Goal: Task Accomplishment & Management: Use online tool/utility

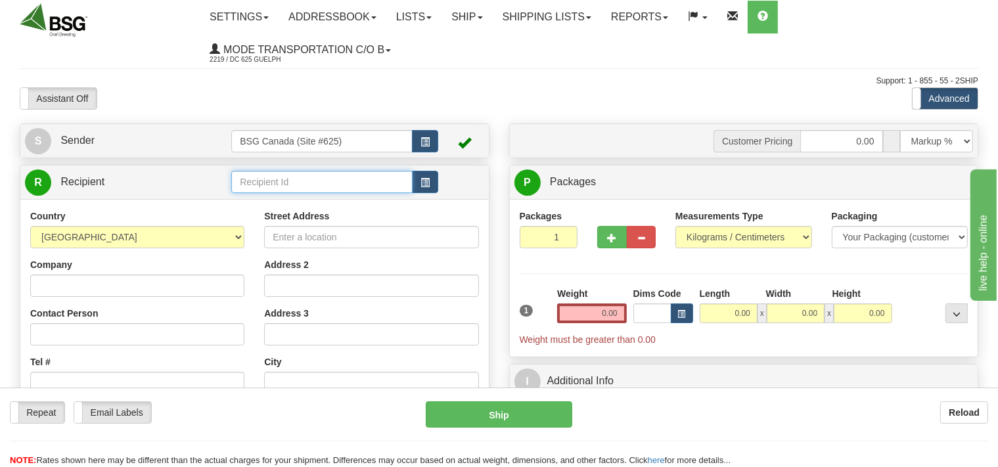
click at [302, 187] on input "text" at bounding box center [321, 182] width 181 height 22
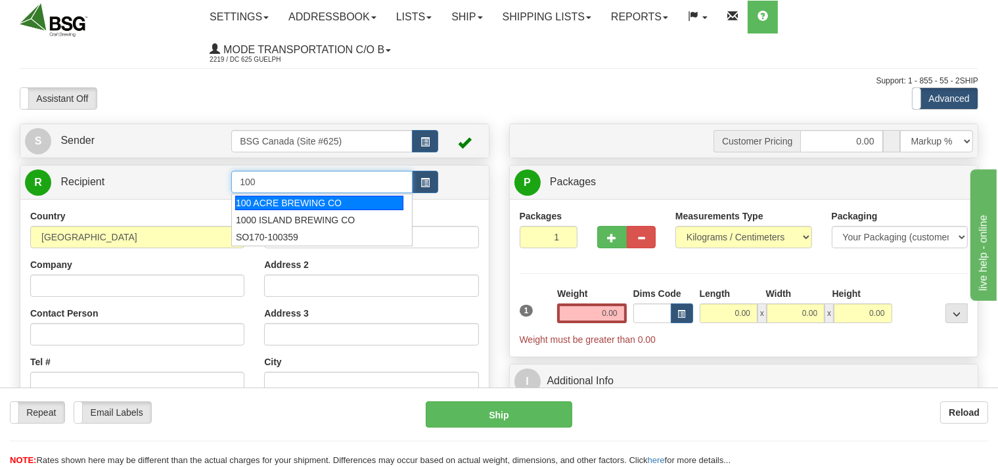
click at [315, 201] on div "100 ACRE BREWING CO" at bounding box center [319, 203] width 168 height 14
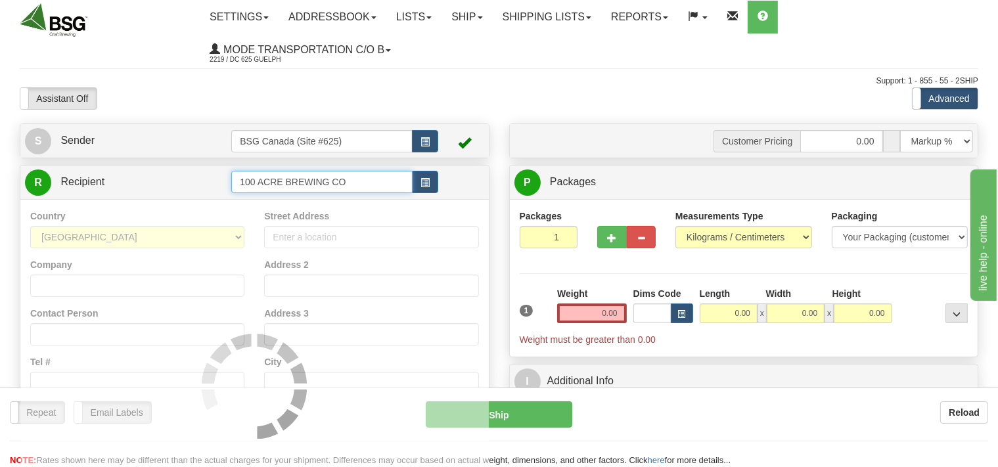
type input "100 ACRE BREWING CO"
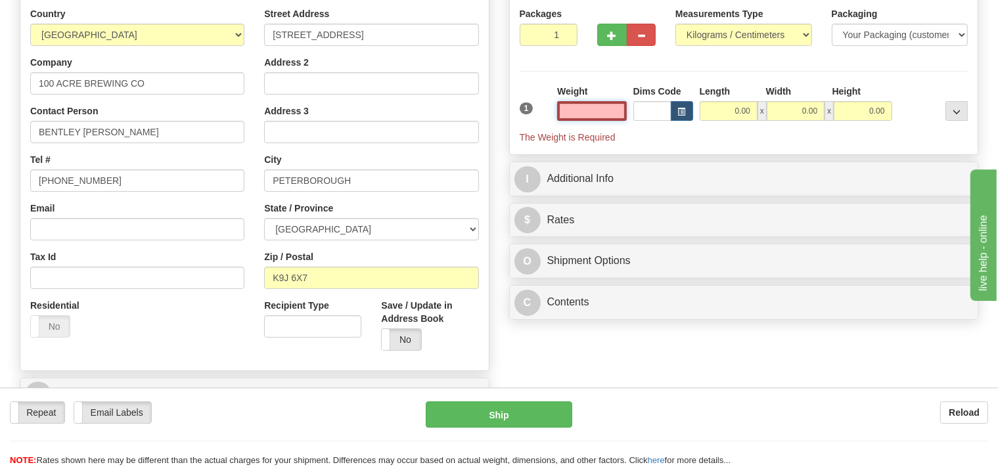
scroll to position [208, 0]
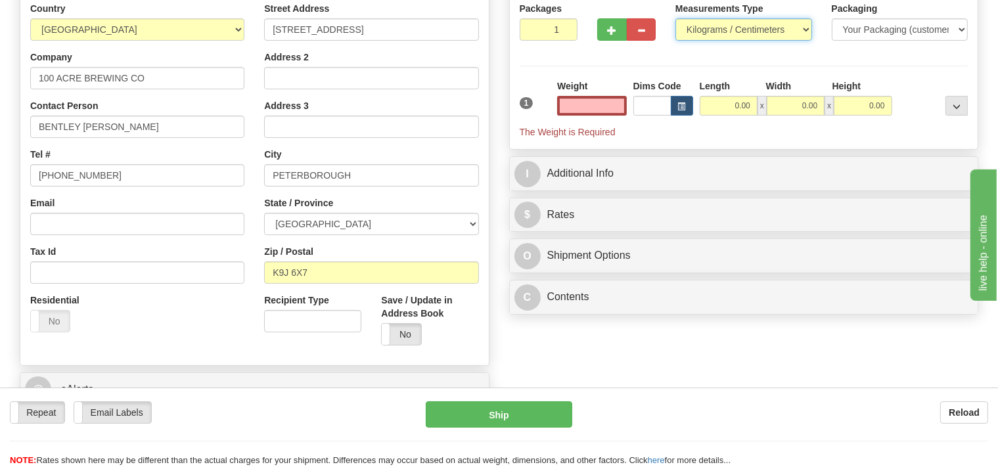
type input "0.00"
click at [675, 18] on select "Pounds / Inches Kilograms / Centimeters" at bounding box center [743, 29] width 137 height 22
select select "0"
click option "Pounds / Inches" at bounding box center [0, 0] width 0 height 0
click at [602, 106] on input "0.00" at bounding box center [591, 106] width 69 height 20
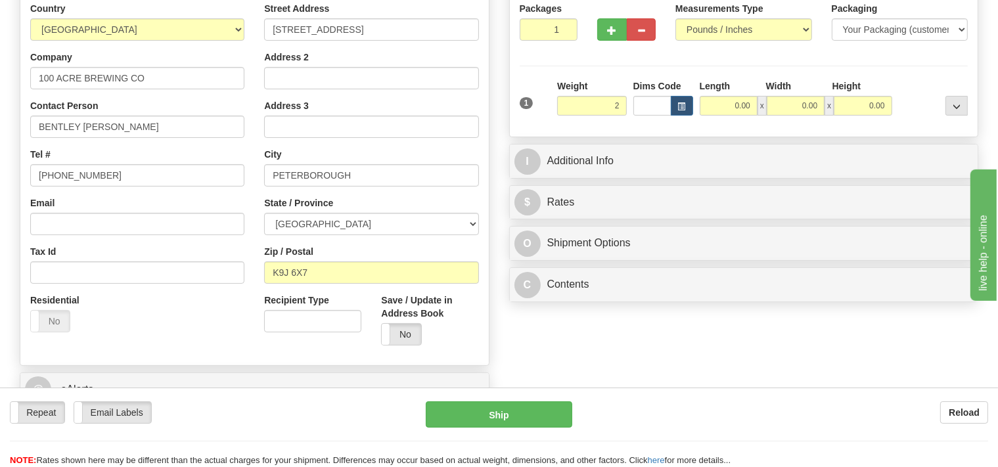
type input "2.00"
drag, startPoint x: 720, startPoint y: 93, endPoint x: 726, endPoint y: 99, distance: 8.8
click at [726, 96] on div "Length Width Height 0.00 x 0.00 x 0.00" at bounding box center [795, 97] width 199 height 36
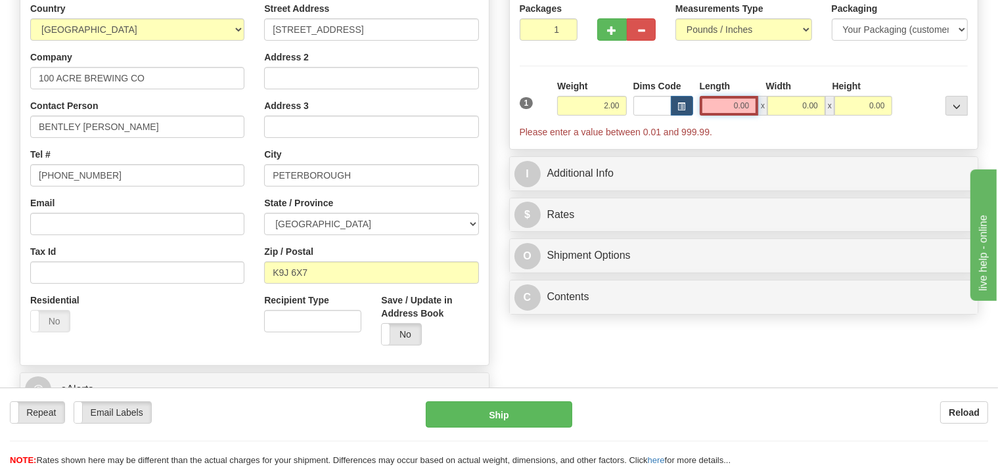
click at [733, 106] on input "0.00" at bounding box center [728, 106] width 59 height 20
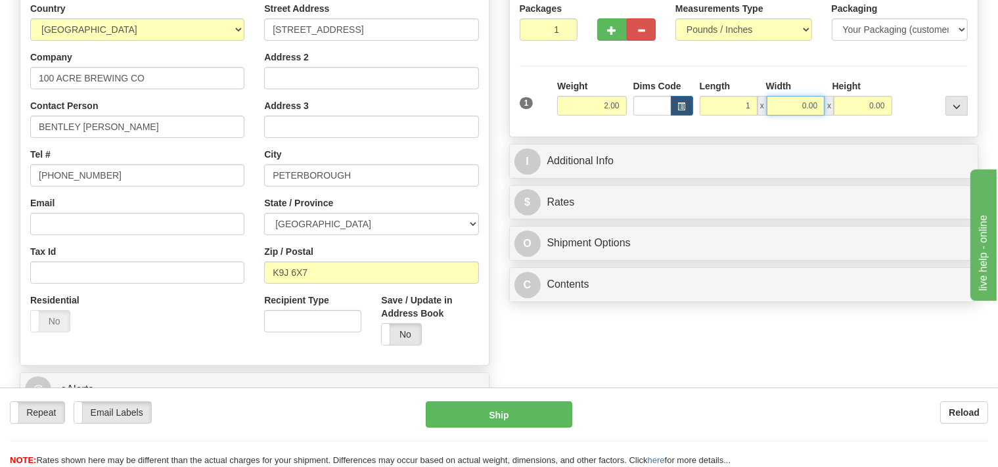
type input "1.00"
click at [790, 101] on input "0.00" at bounding box center [795, 106] width 58 height 20
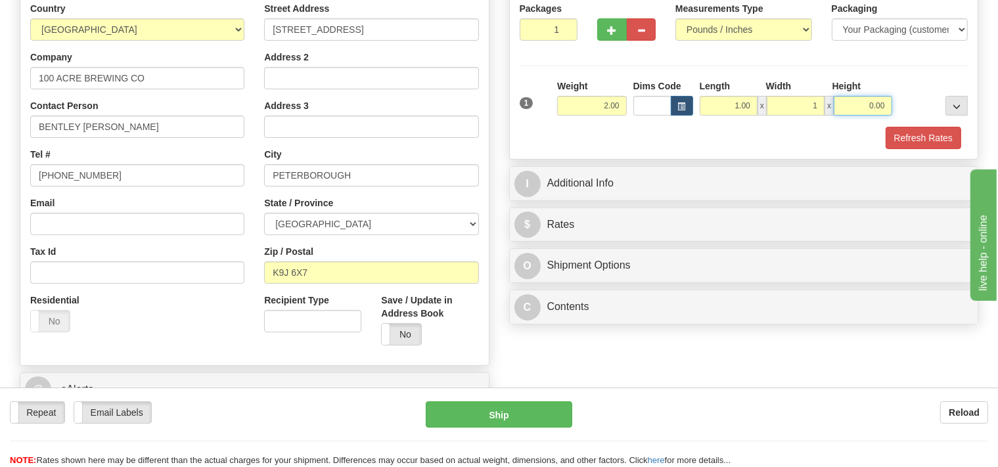
type input "1.00"
click at [839, 102] on input "0.00" at bounding box center [862, 106] width 58 height 20
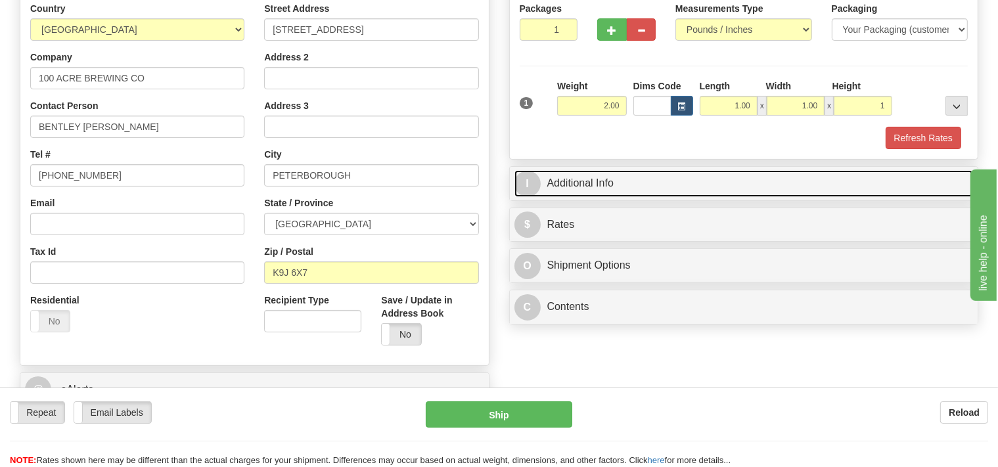
type input "1.00"
click at [630, 180] on link "I Additional Info" at bounding box center [743, 183] width 459 height 27
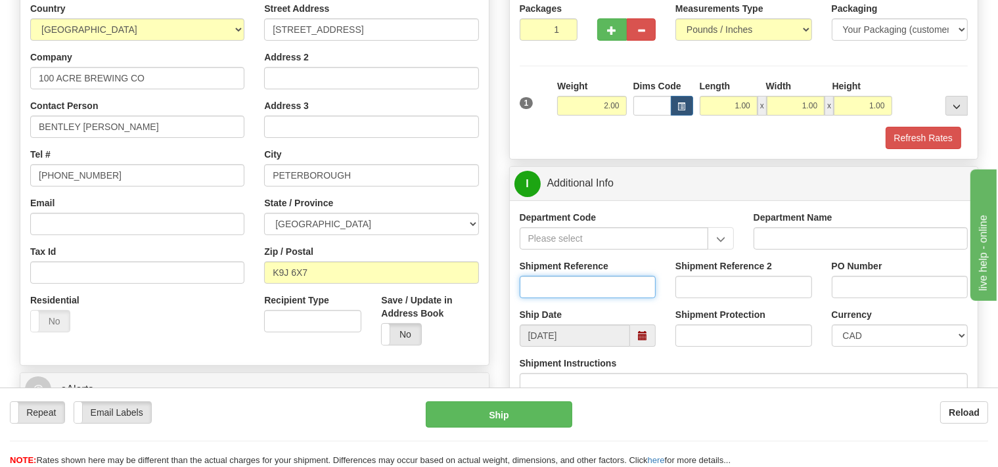
click at [546, 293] on input "Shipment Reference" at bounding box center [588, 287] width 137 height 22
type input "SO170-147478"
click at [929, 135] on button "Refresh Rates" at bounding box center [923, 138] width 76 height 22
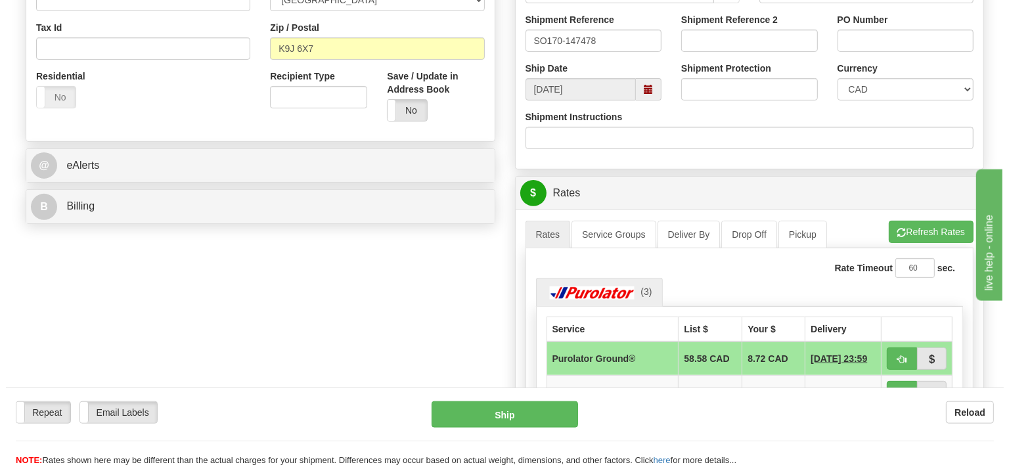
scroll to position [485, 0]
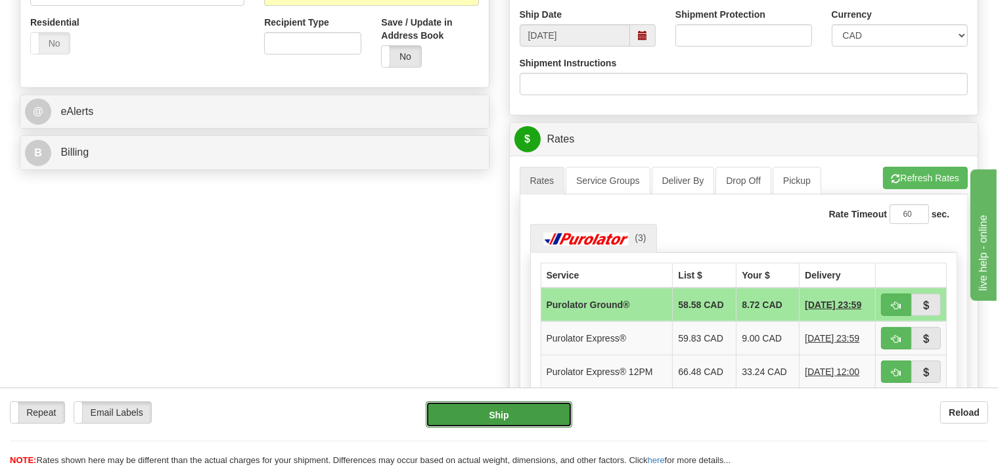
click at [548, 412] on button "Ship" at bounding box center [499, 414] width 146 height 26
type input "260"
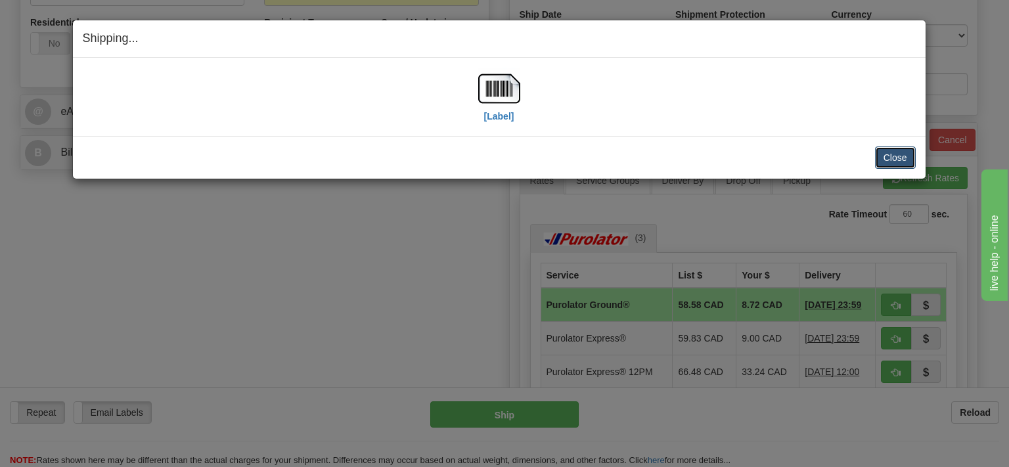
click at [897, 153] on button "Close" at bounding box center [895, 157] width 41 height 22
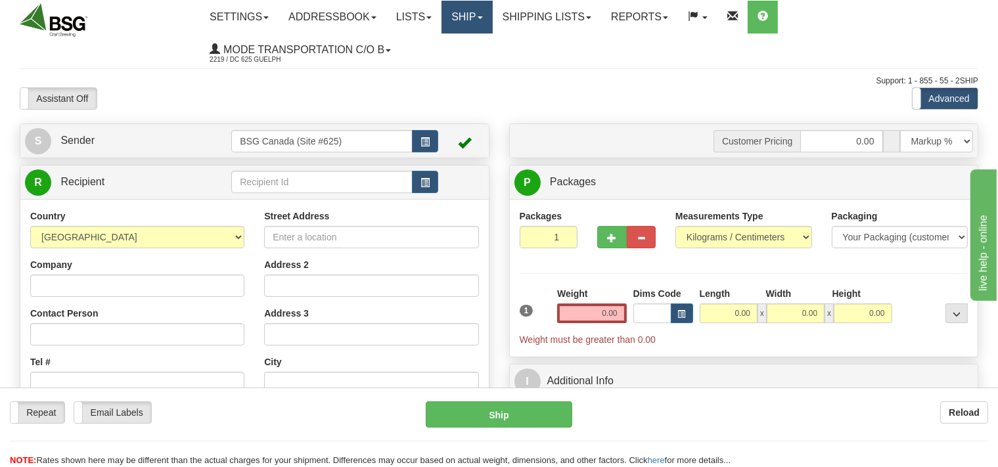
click at [485, 20] on link "Ship" at bounding box center [466, 17] width 51 height 33
drag, startPoint x: 574, startPoint y: 62, endPoint x: 575, endPoint y: 19, distance: 42.7
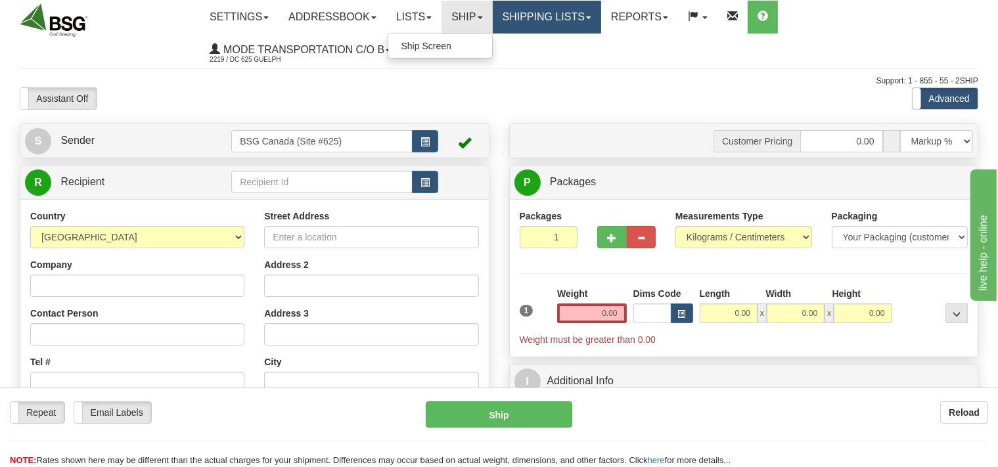
click at [575, 49] on ul "Settings Shipping Preferences Fields Preferences New Addressbook Recipients Sen…" at bounding box center [589, 34] width 778 height 66
click at [577, 15] on link "Shipping lists" at bounding box center [547, 17] width 108 height 33
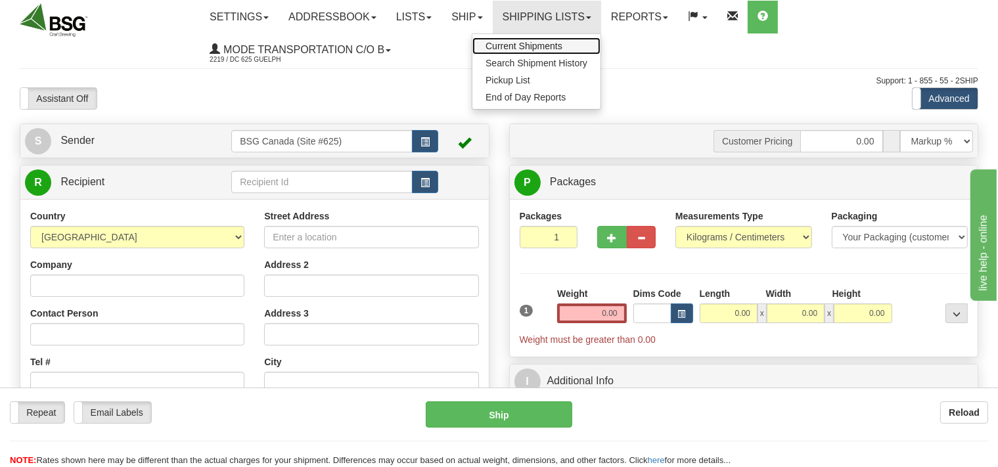
click at [558, 45] on span "Current Shipments" at bounding box center [523, 46] width 77 height 11
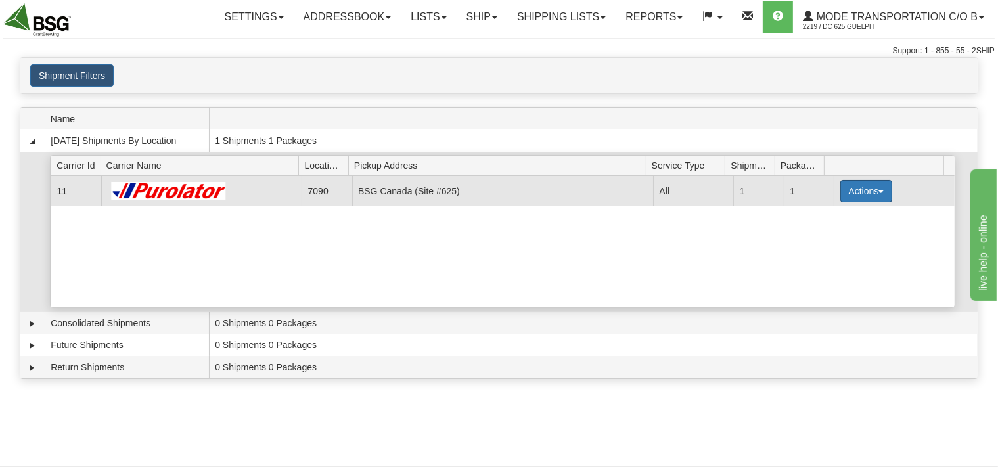
click at [851, 189] on button "Actions" at bounding box center [866, 191] width 53 height 22
click at [816, 211] on span "Details" at bounding box center [816, 215] width 35 height 9
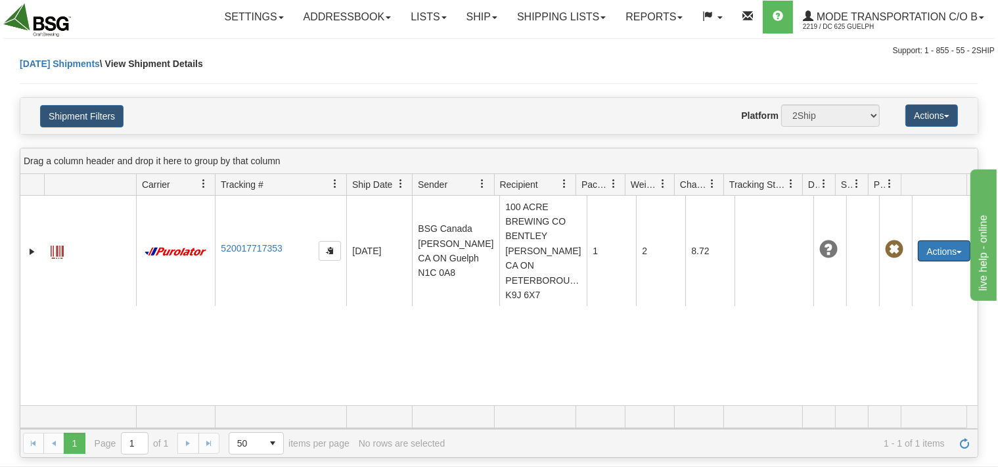
click at [945, 246] on button "Actions" at bounding box center [944, 250] width 53 height 21
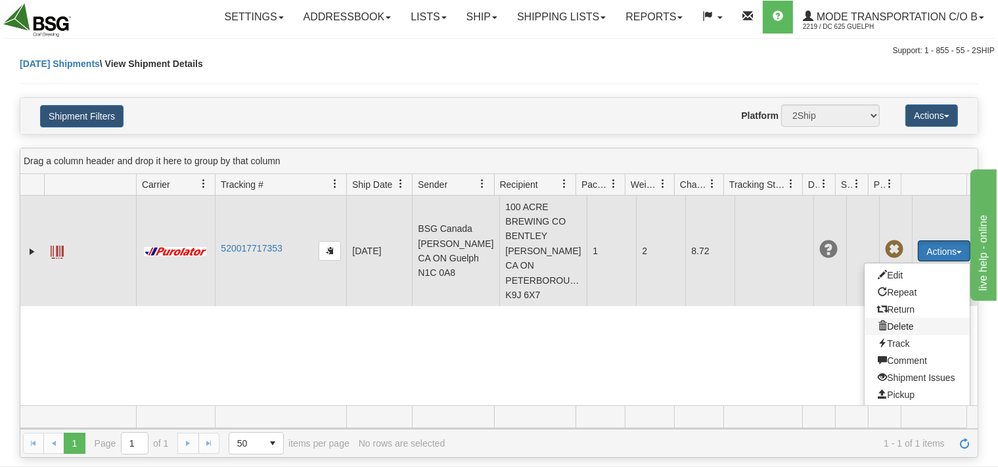
click at [877, 321] on span at bounding box center [881, 325] width 9 height 9
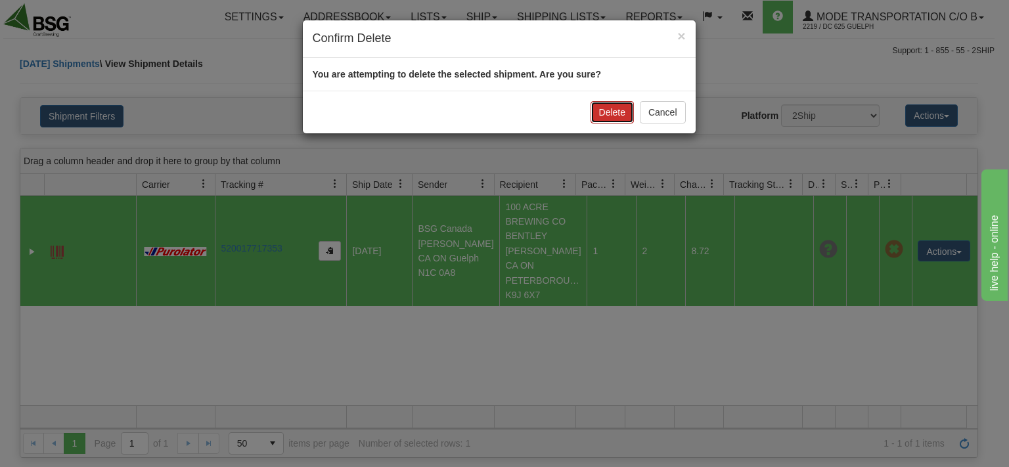
click at [600, 104] on button "Delete" at bounding box center [611, 112] width 43 height 22
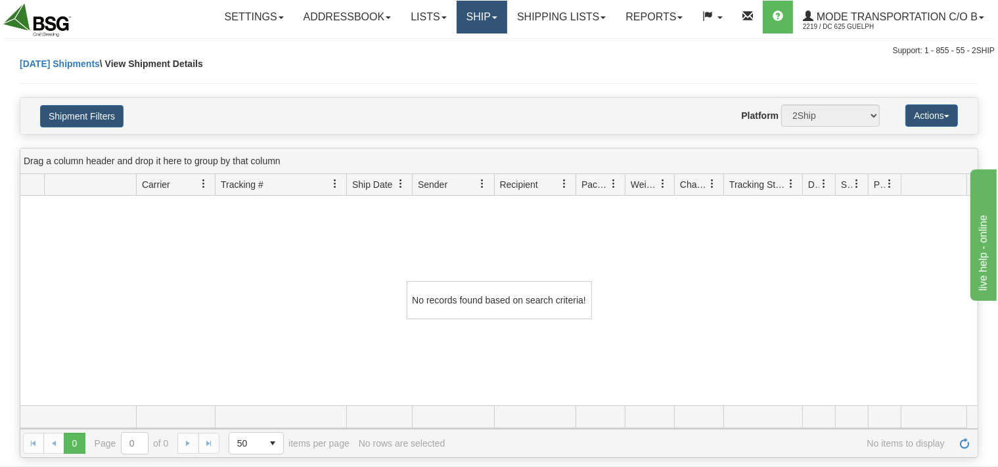
click at [485, 16] on link "Ship" at bounding box center [481, 17] width 51 height 33
click at [437, 47] on span "Ship Screen" at bounding box center [441, 46] width 50 height 11
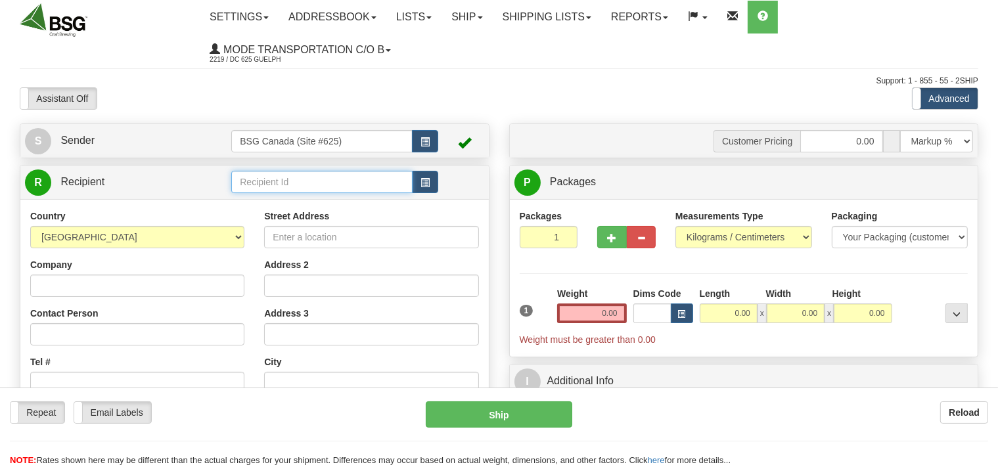
click at [301, 179] on input "text" at bounding box center [321, 182] width 181 height 22
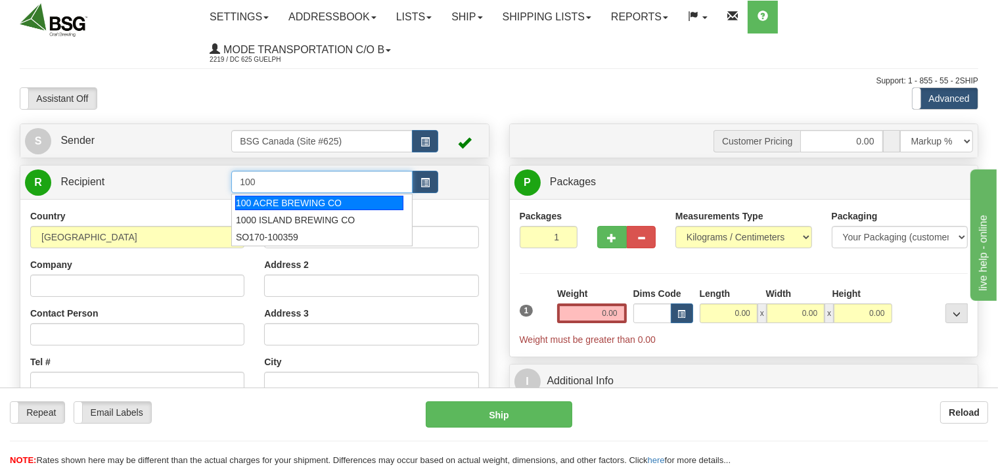
click at [325, 197] on div "100 ACRE BREWING CO" at bounding box center [319, 203] width 168 height 14
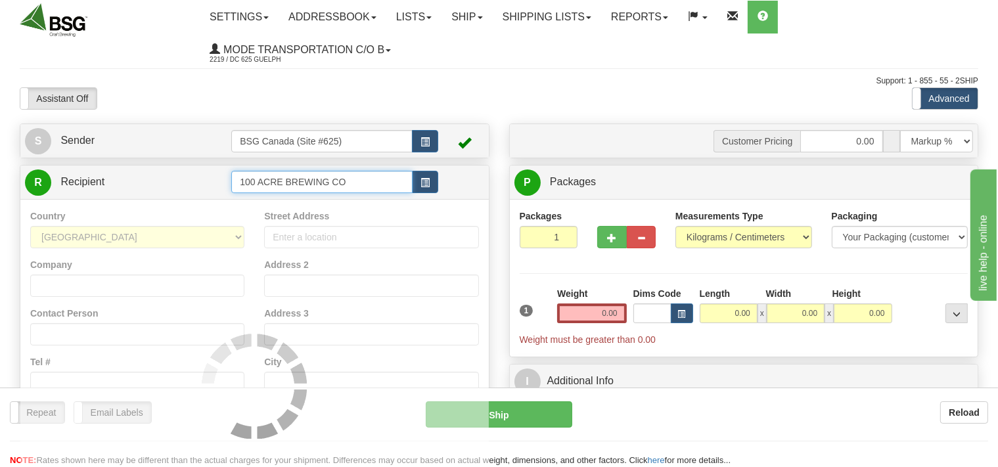
type input "100 ACRE BREWING CO"
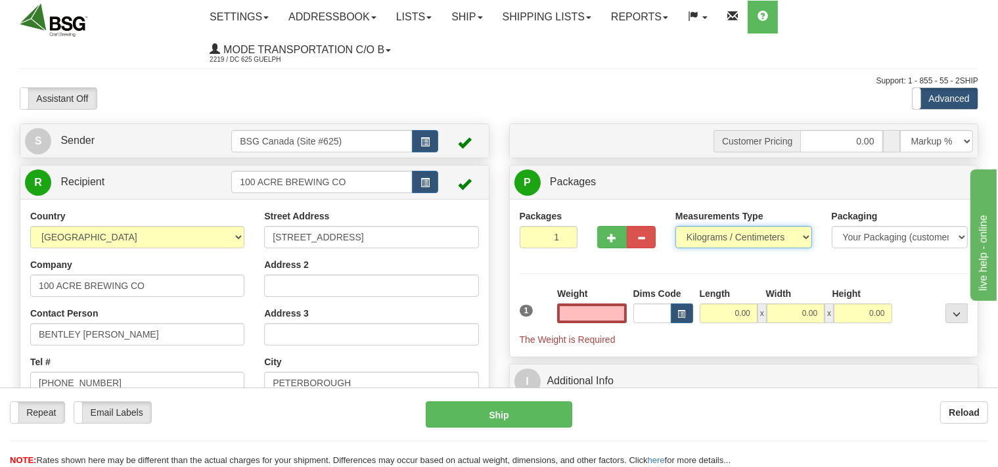
type input "0.00"
click at [675, 226] on select "Pounds / Inches Kilograms / Centimeters" at bounding box center [743, 237] width 137 height 22
select select "0"
click option "Pounds / Inches" at bounding box center [0, 0] width 0 height 0
click at [596, 313] on input "0.00" at bounding box center [591, 313] width 69 height 20
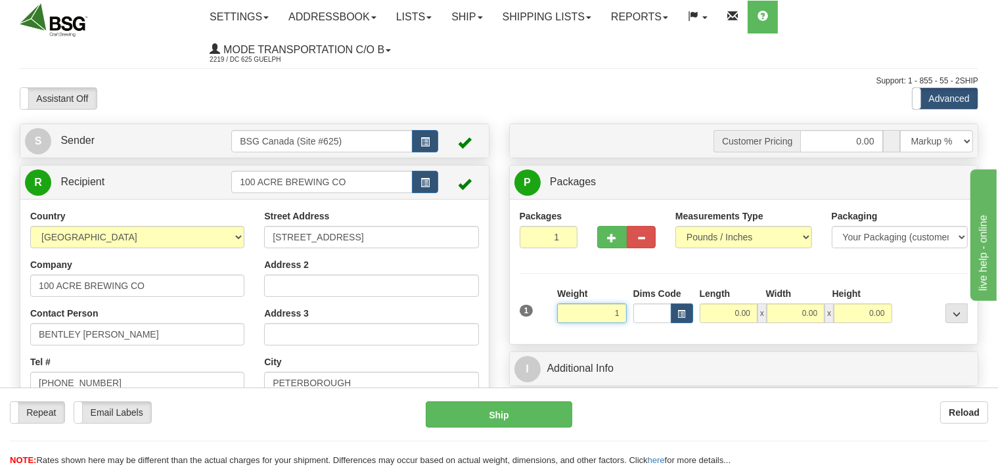
drag, startPoint x: 611, startPoint y: 307, endPoint x: 631, endPoint y: 309, distance: 19.8
click at [626, 311] on input "1" at bounding box center [591, 313] width 69 height 20
type input "2.00"
click at [729, 309] on input "0.00" at bounding box center [728, 313] width 58 height 20
type input "1.00"
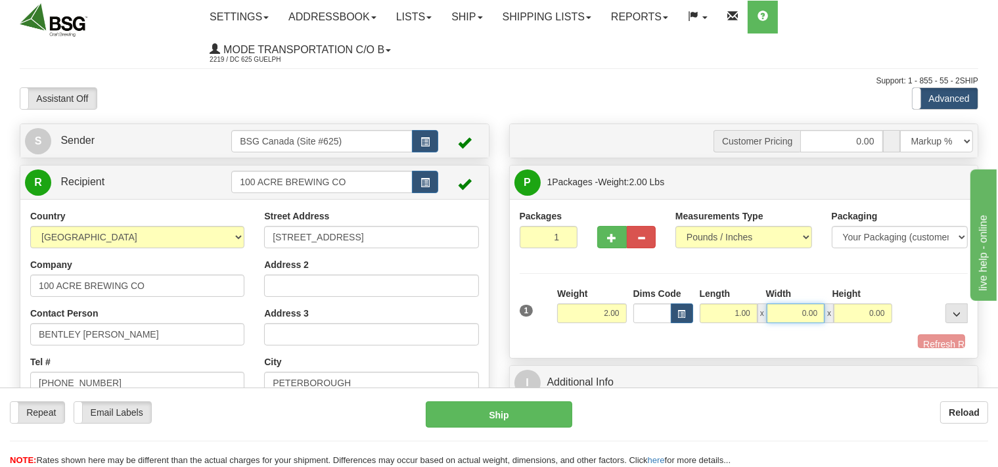
click at [786, 309] on input "0.00" at bounding box center [795, 313] width 58 height 20
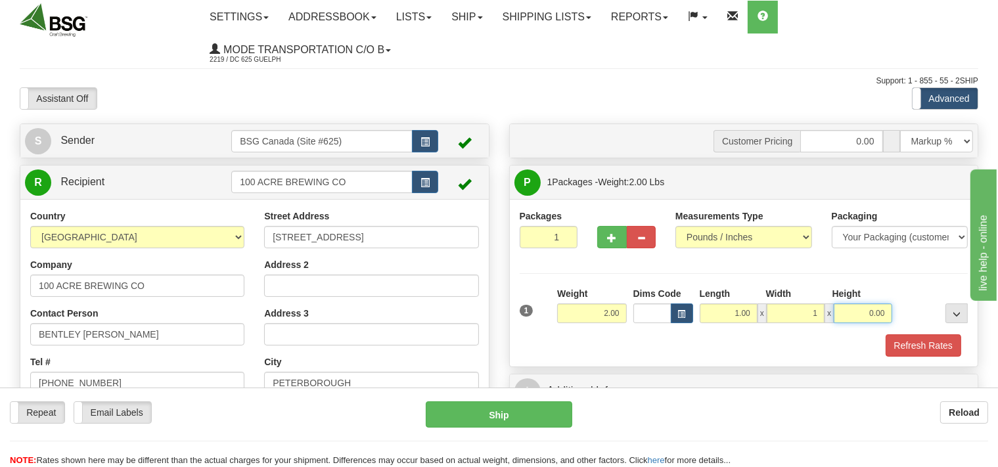
type input "1.00"
click at [847, 309] on input "0.00" at bounding box center [862, 313] width 58 height 20
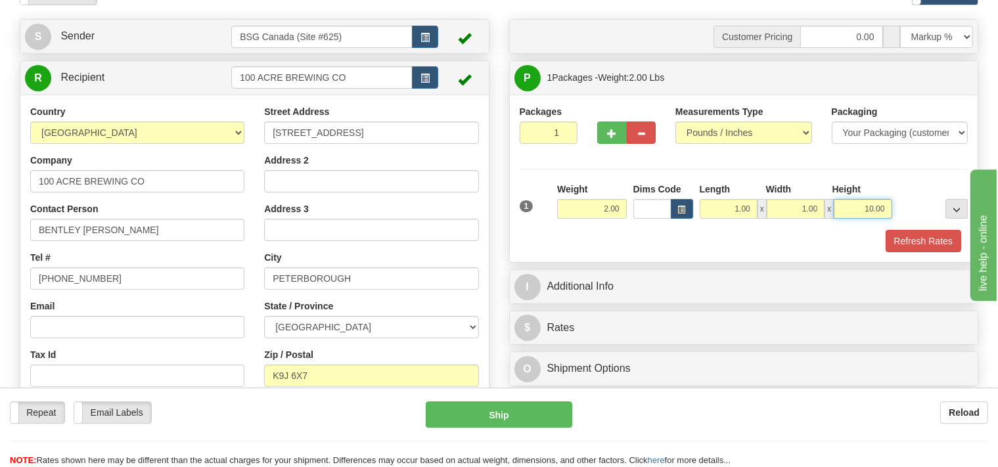
scroll to position [208, 0]
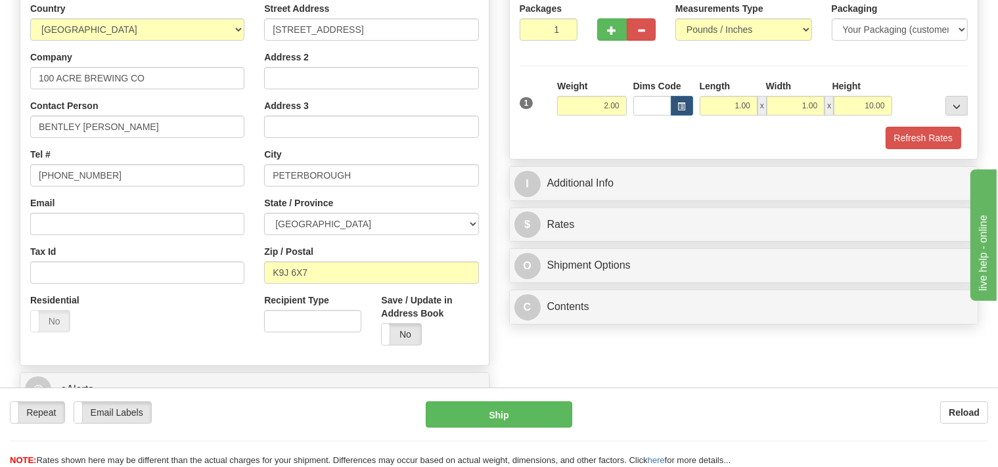
click at [594, 167] on div "I Additional Info" at bounding box center [744, 183] width 468 height 33
drag, startPoint x: 863, startPoint y: 101, endPoint x: 918, endPoint y: 101, distance: 55.2
click at [891, 101] on input "10.00" at bounding box center [862, 106] width 58 height 20
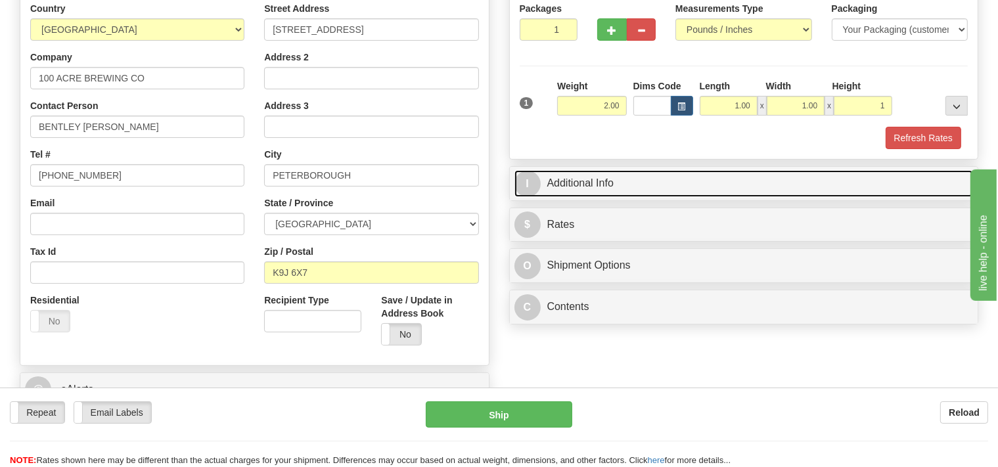
type input "1.00"
click at [625, 185] on link "I Additional Info" at bounding box center [743, 183] width 459 height 27
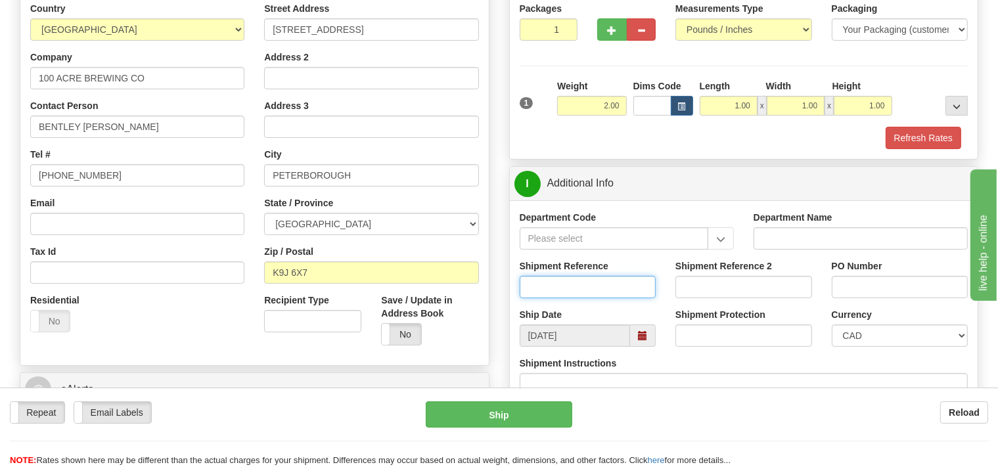
click at [564, 285] on input "Shipment Reference" at bounding box center [588, 287] width 137 height 22
type input "SO170-147478"
click at [921, 131] on button "Refresh Rates" at bounding box center [923, 138] width 76 height 22
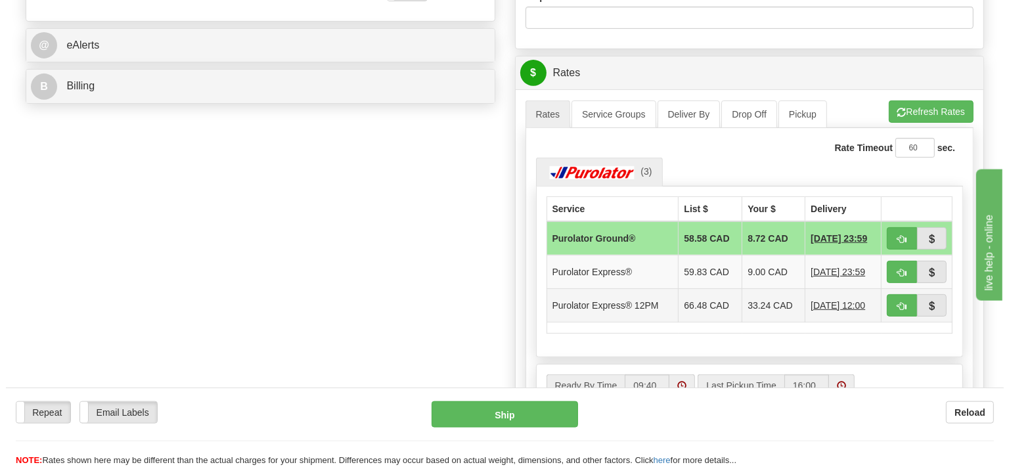
scroll to position [554, 0]
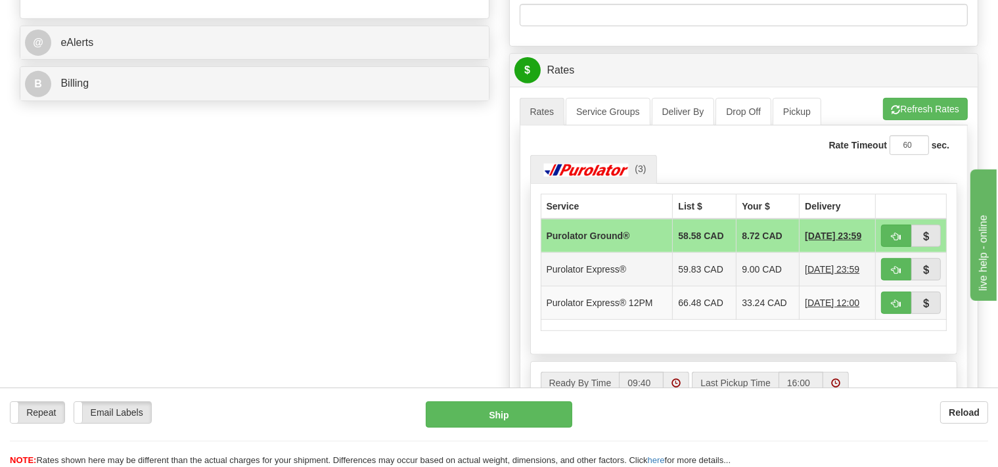
click at [611, 271] on td "Purolator Express®" at bounding box center [607, 268] width 132 height 33
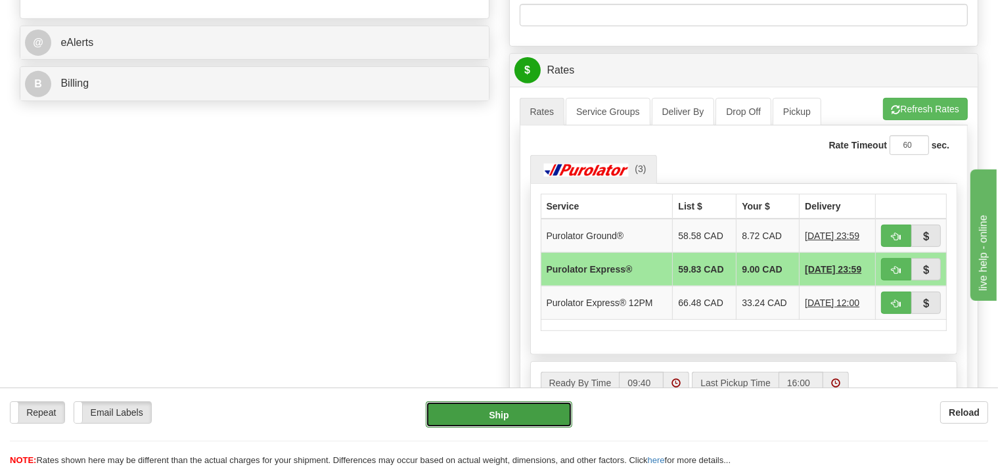
click at [526, 414] on button "Ship" at bounding box center [499, 414] width 146 height 26
type input "202"
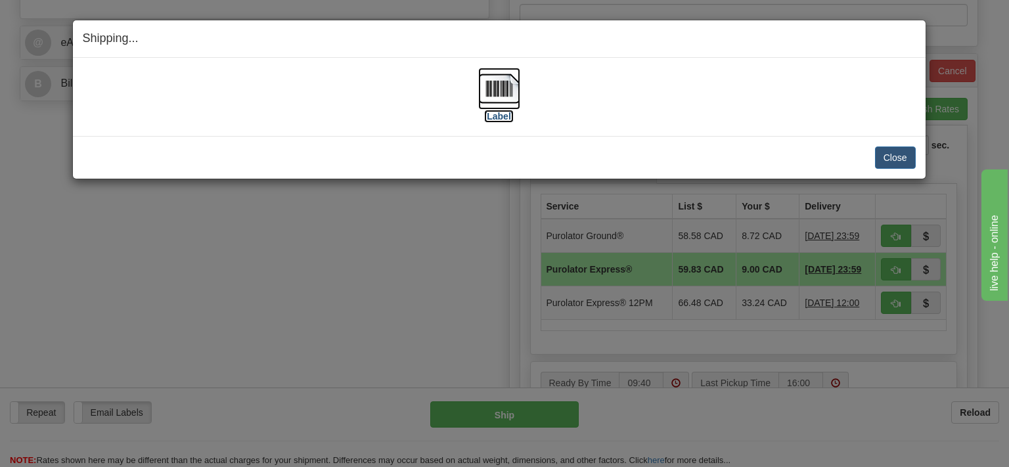
click at [494, 97] on img at bounding box center [499, 89] width 42 height 42
